Goal: Find specific page/section: Find specific page/section

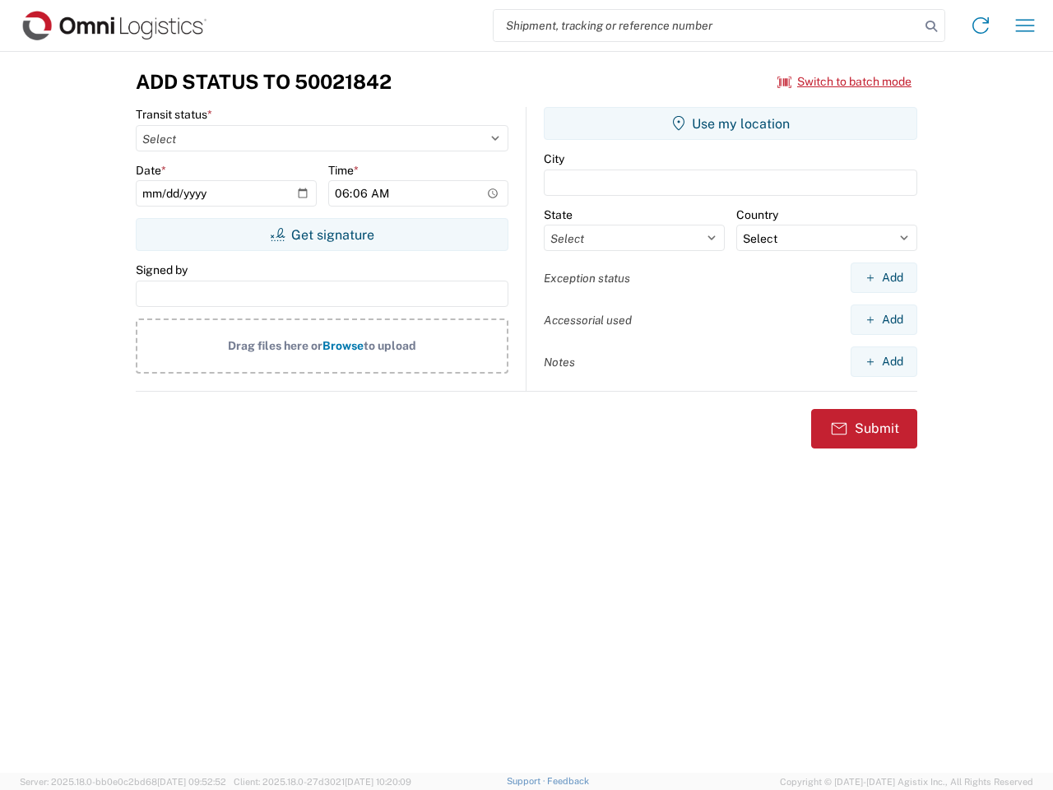
click at [707, 26] on input "search" at bounding box center [707, 25] width 426 height 31
click at [931, 26] on icon at bounding box center [931, 26] width 23 height 23
click at [981, 26] on icon at bounding box center [980, 25] width 26 height 26
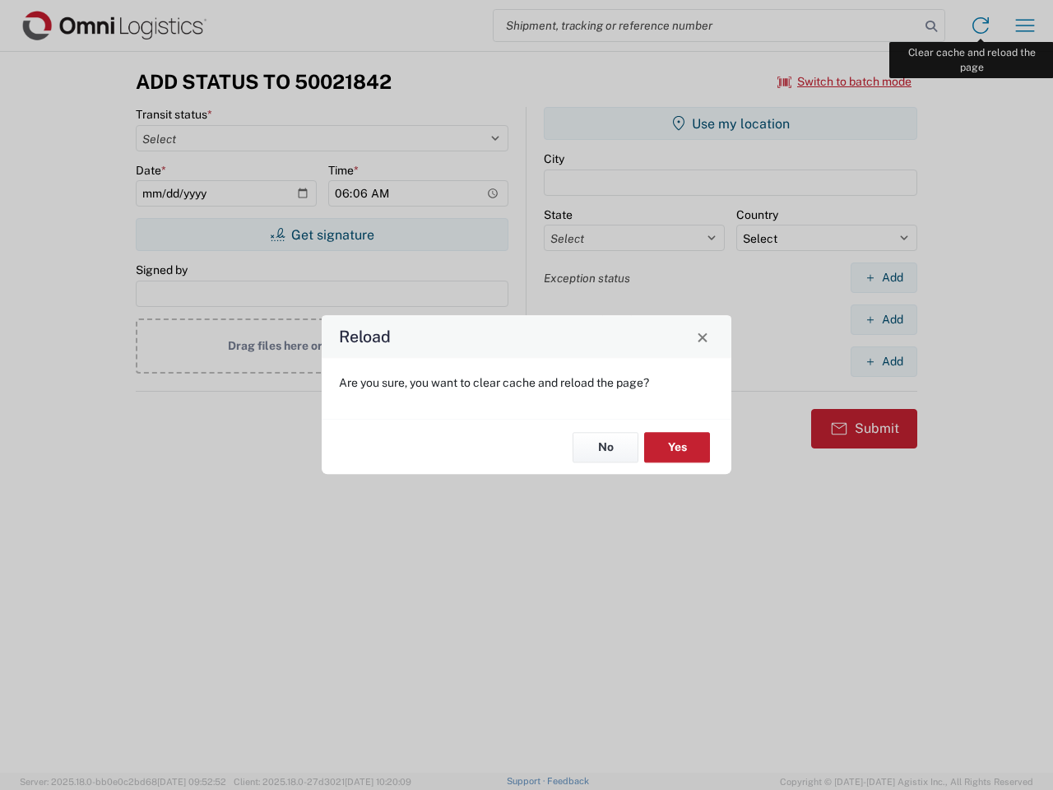
click at [1025, 26] on div "Reload Are you sure, you want to clear cache and reload the page? No Yes" at bounding box center [526, 395] width 1053 height 790
click at [845, 81] on div "Reload Are you sure, you want to clear cache and reload the page? No Yes" at bounding box center [526, 395] width 1053 height 790
click at [322, 234] on div "Reload Are you sure, you want to clear cache and reload the page? No Yes" at bounding box center [526, 395] width 1053 height 790
click at [731, 123] on div "Reload Are you sure, you want to clear cache and reload the page? No Yes" at bounding box center [526, 395] width 1053 height 790
click at [884, 277] on div "Reload Are you sure, you want to clear cache and reload the page? No Yes" at bounding box center [526, 395] width 1053 height 790
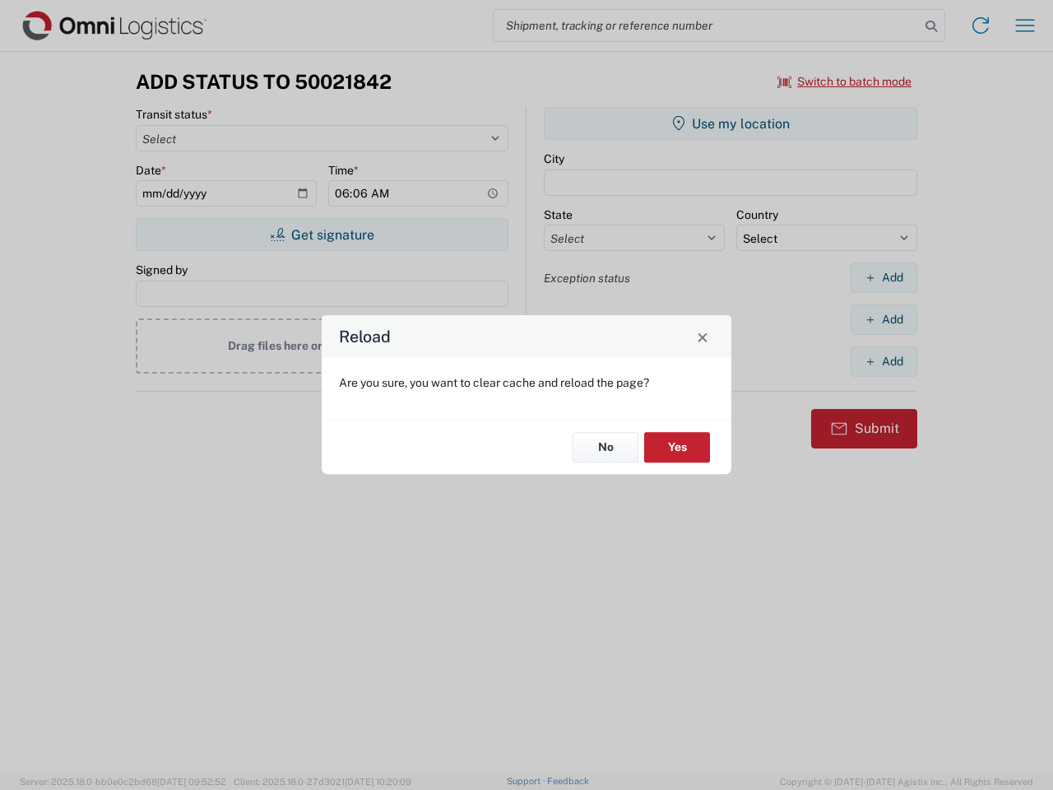
click at [884, 319] on div "Reload Are you sure, you want to clear cache and reload the page? No Yes" at bounding box center [526, 395] width 1053 height 790
click at [884, 361] on div "Reload Are you sure, you want to clear cache and reload the page? No Yes" at bounding box center [526, 395] width 1053 height 790
